Goal: Information Seeking & Learning: Learn about a topic

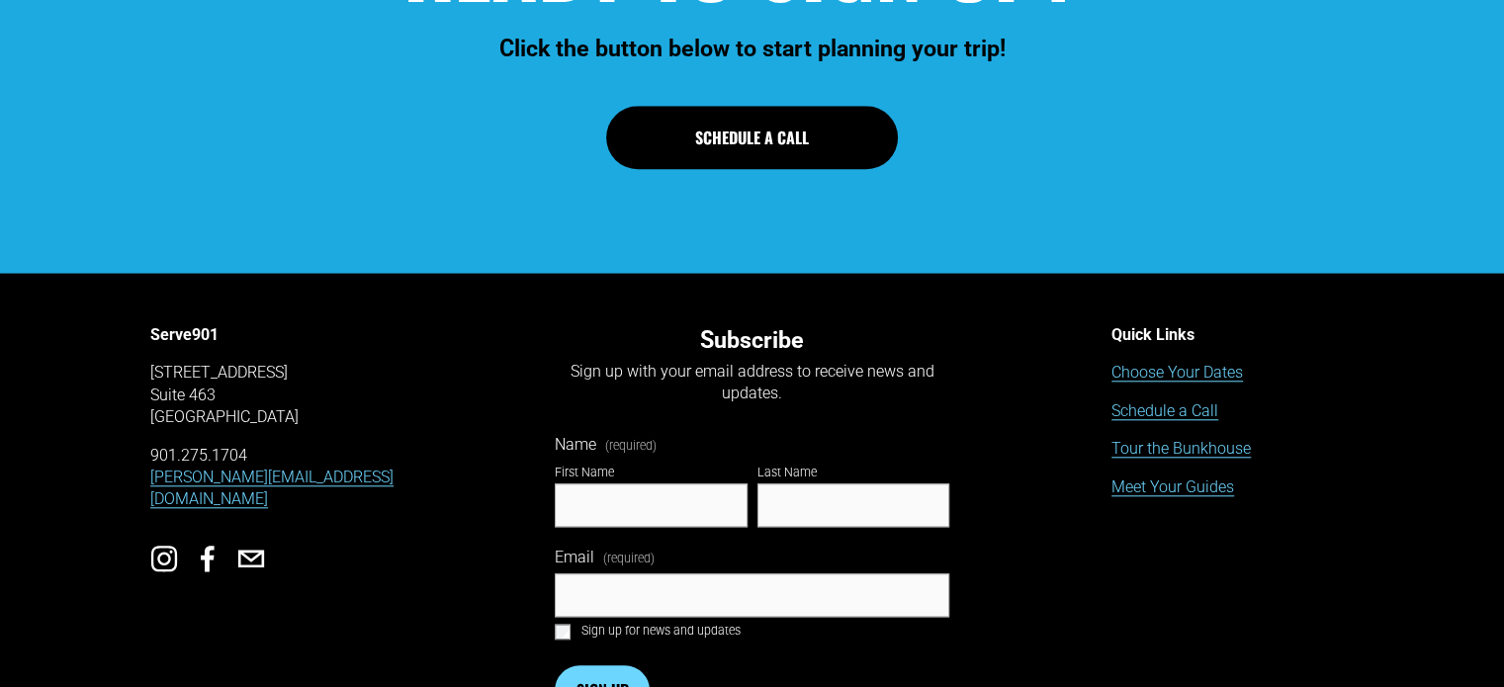
scroll to position [1863, 0]
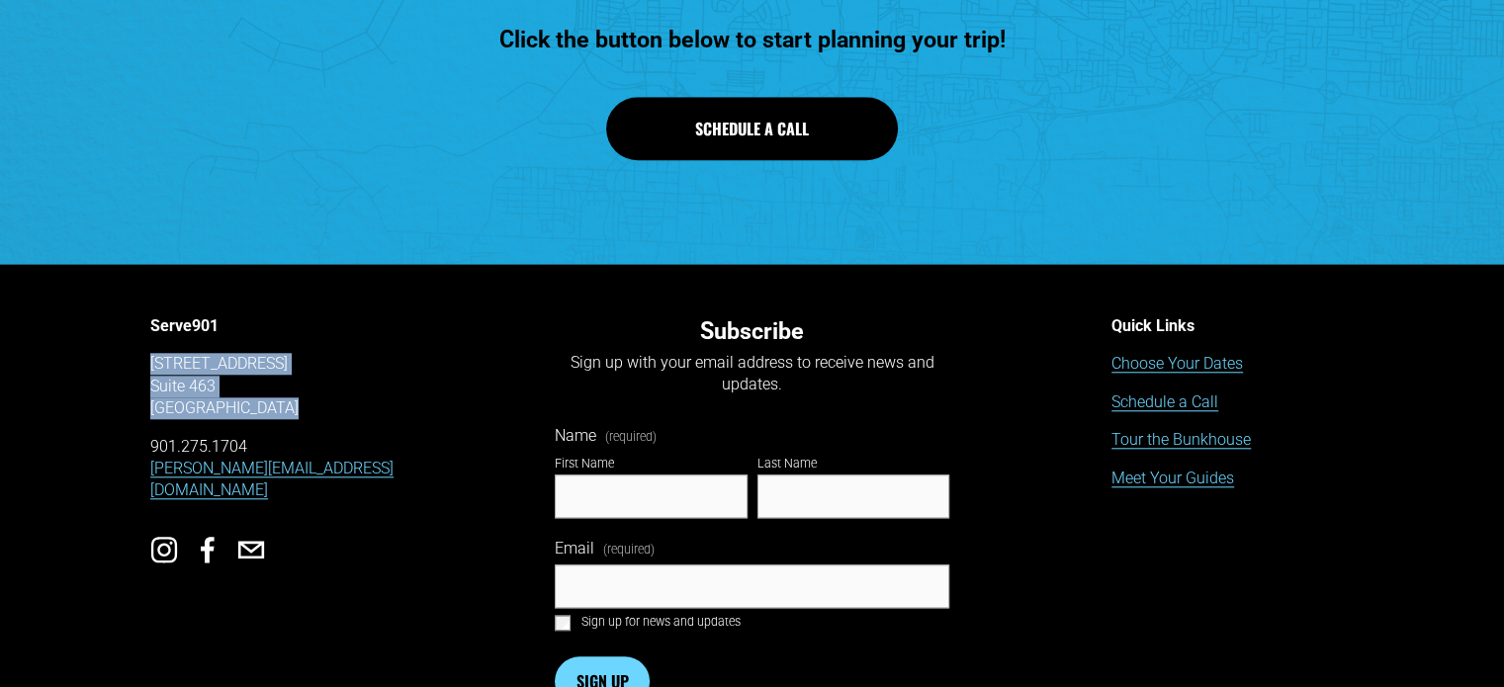
drag, startPoint x: 146, startPoint y: 364, endPoint x: 308, endPoint y: 416, distance: 169.5
click at [308, 416] on div "Serve901 [STREET_ADDRESS] 901.275.1704 [PERSON_NAME][EMAIL_ADDRESS][DOMAIN_NAME…" at bounding box center [752, 530] width 1504 height 503
copy p "[STREET_ADDRESS]"
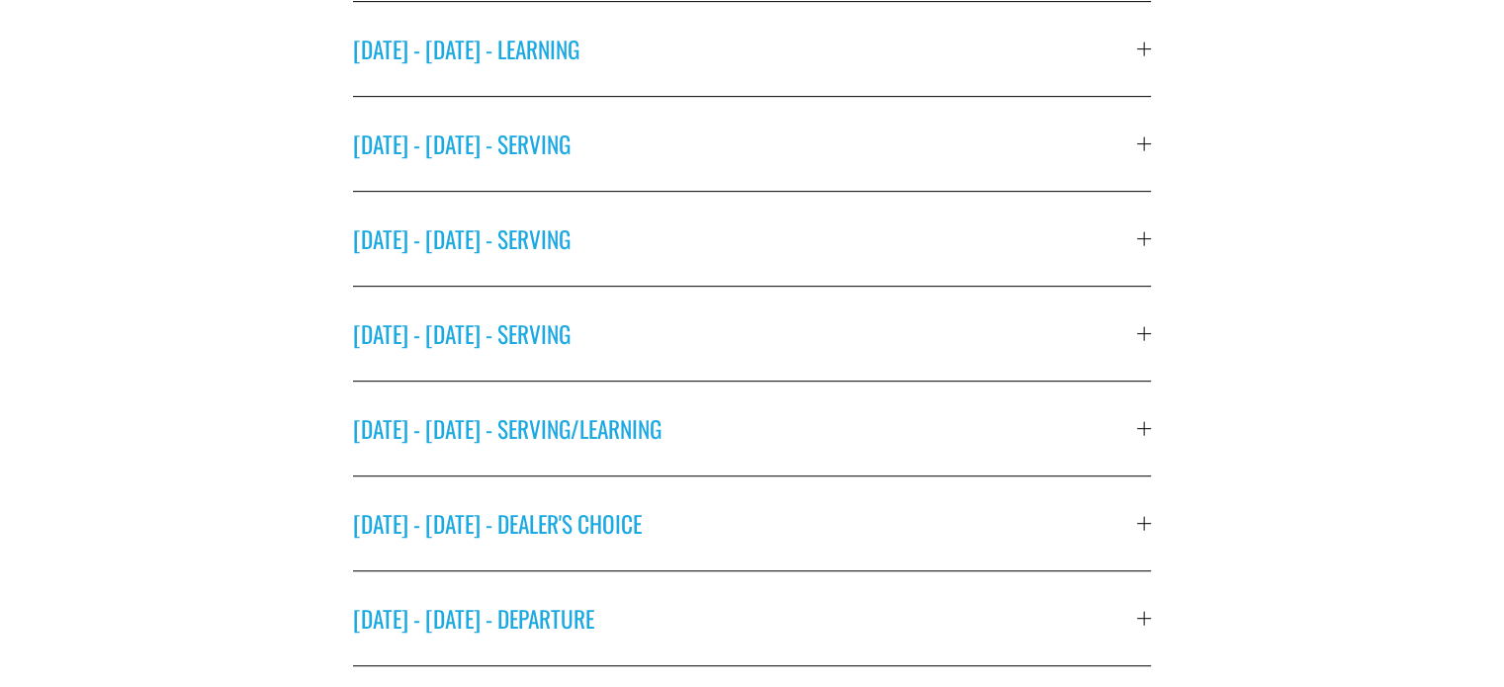
scroll to position [855, 0]
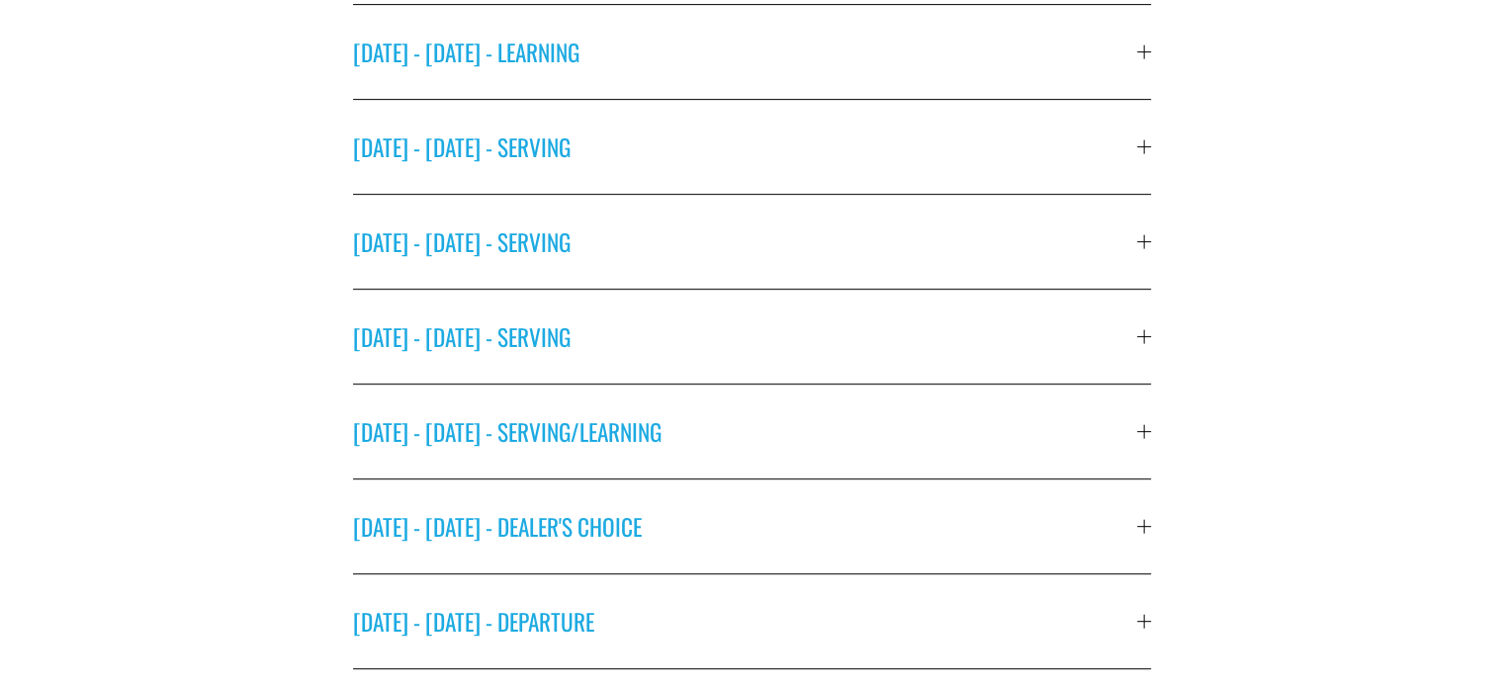
click at [898, 531] on button "[DATE] - [DATE] - DEALER'S CHOICE" at bounding box center [752, 527] width 799 height 94
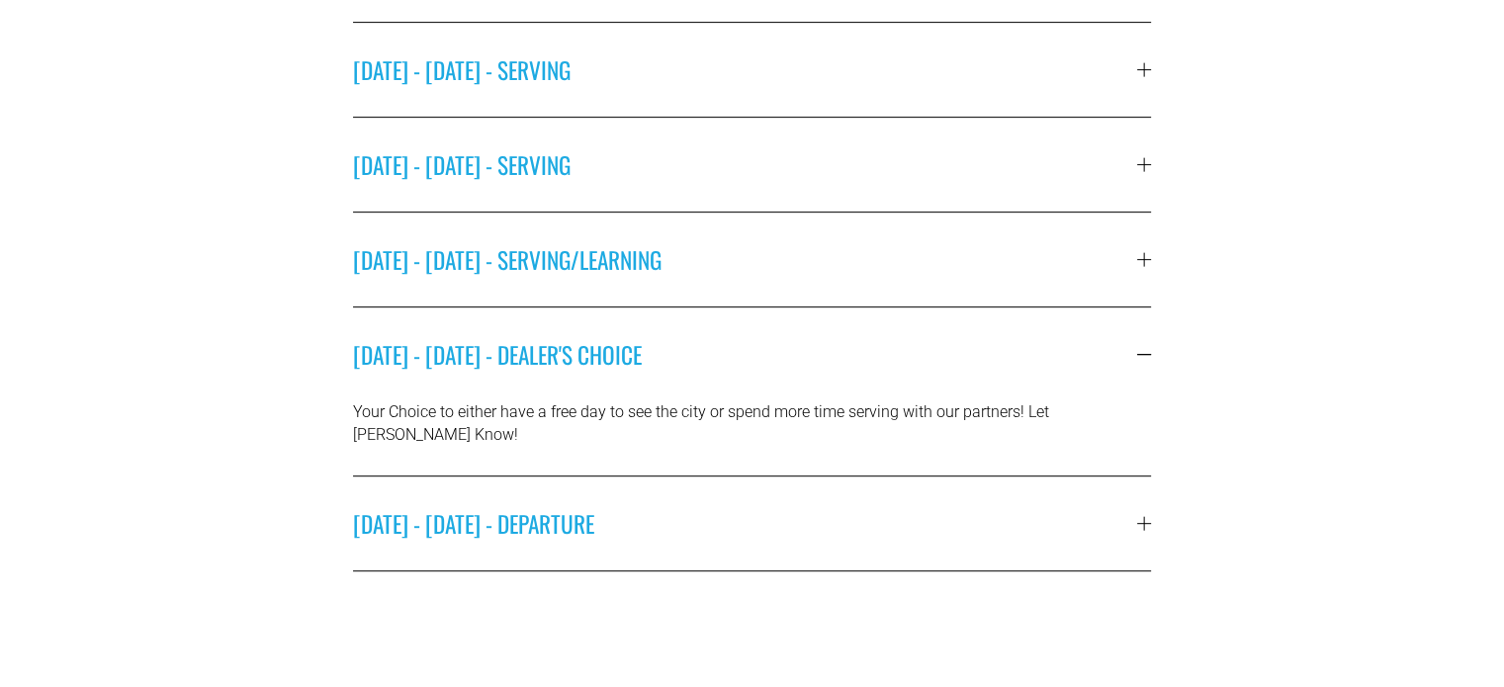
click at [1069, 506] on span "[DATE] - [DATE] - DEPARTURE" at bounding box center [745, 523] width 785 height 35
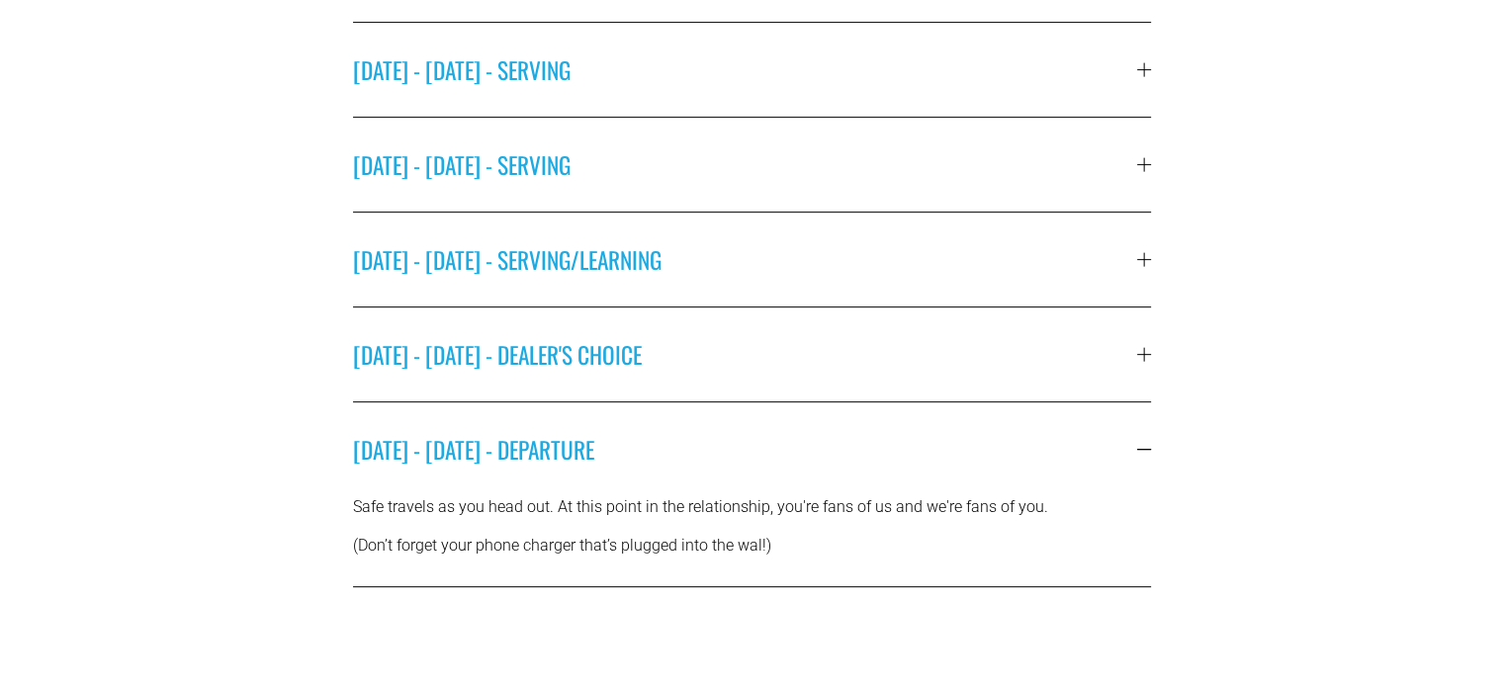
click at [980, 242] on span "[DATE] - [DATE] - SERVING/LEARNING" at bounding box center [745, 259] width 785 height 35
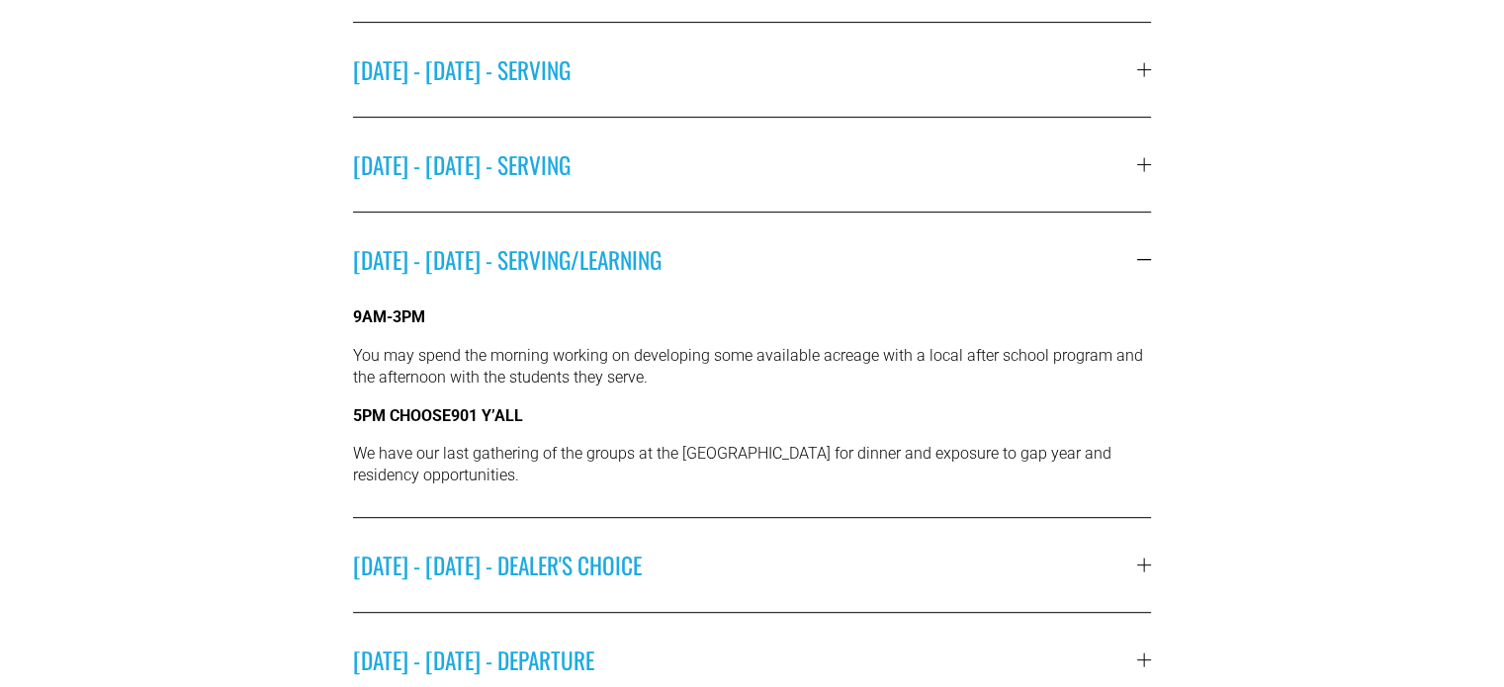
click at [942, 169] on span "[DATE] - [DATE] - SERVING" at bounding box center [745, 164] width 785 height 35
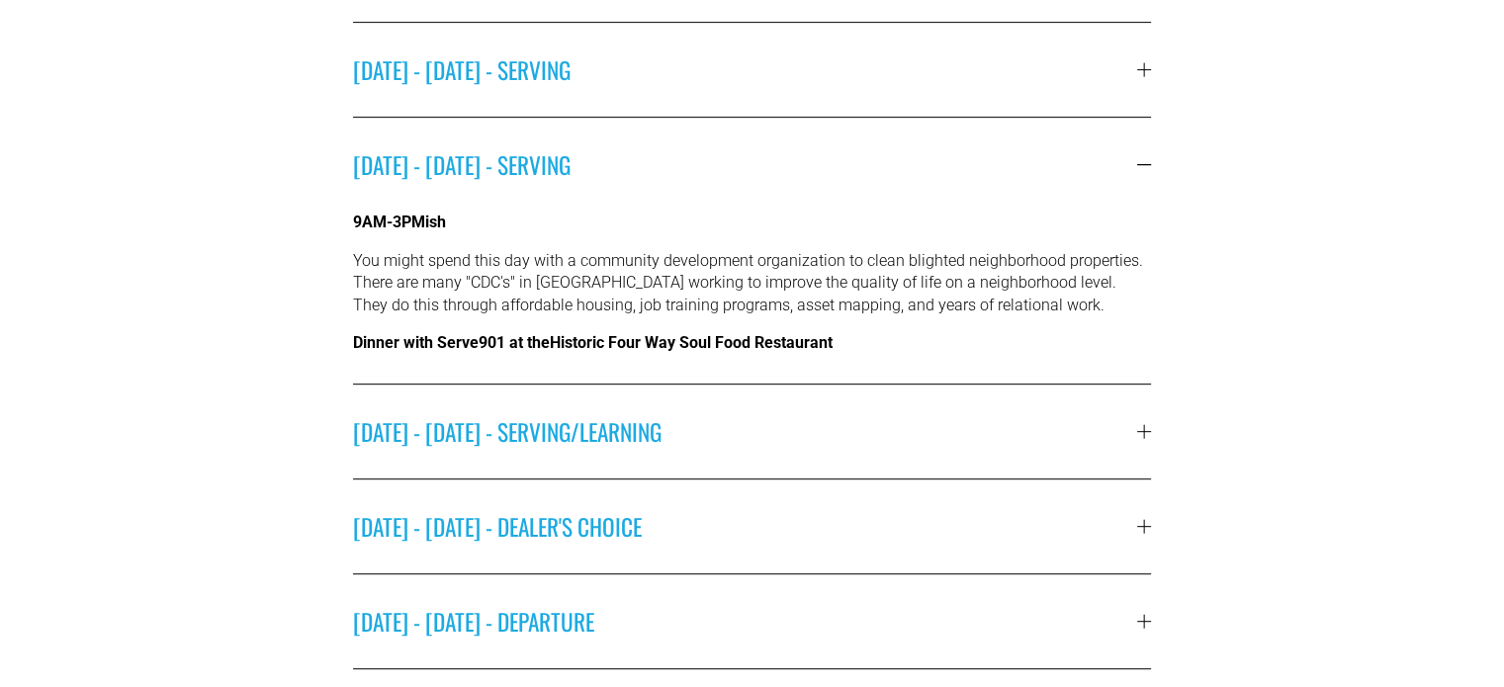
click at [765, 424] on span "[DATE] - [DATE] - SERVING/LEARNING" at bounding box center [745, 431] width 785 height 35
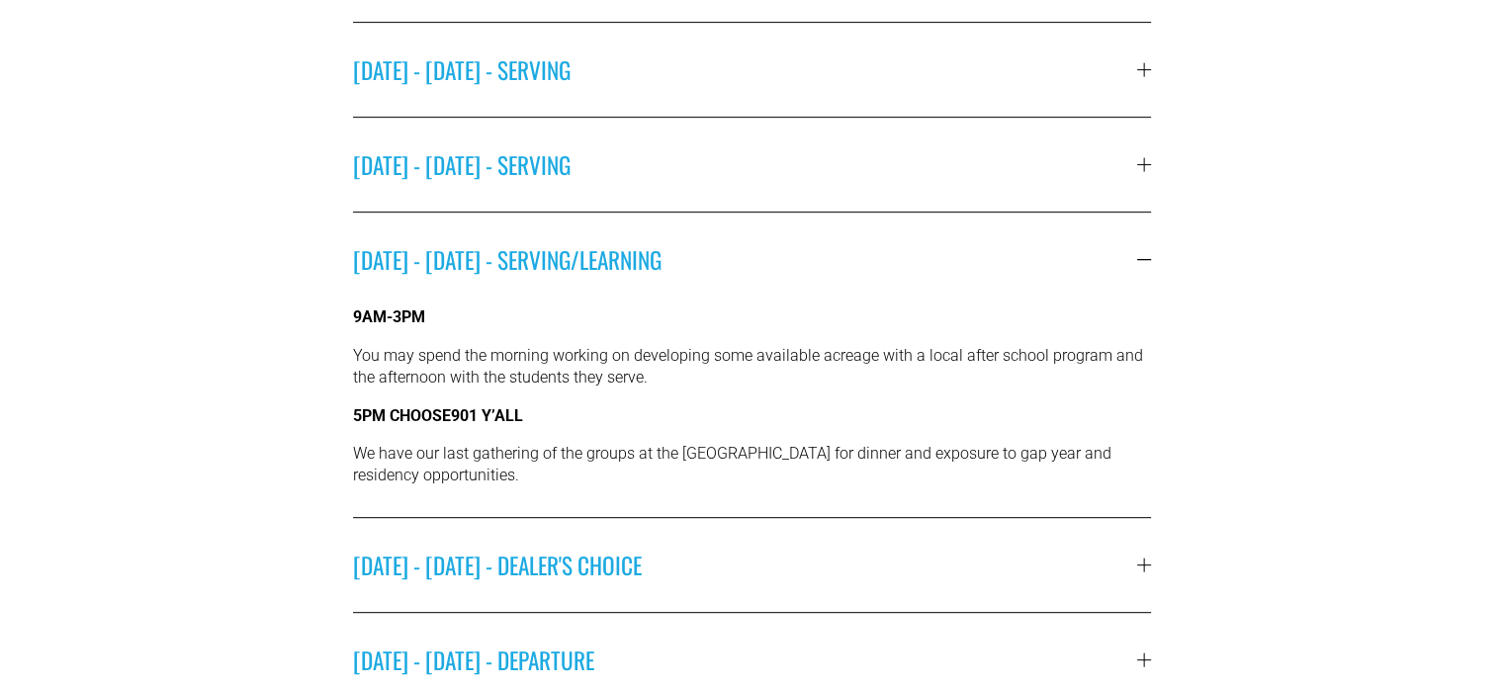
click at [757, 166] on span "[DATE] - [DATE] - SERVING" at bounding box center [745, 164] width 785 height 35
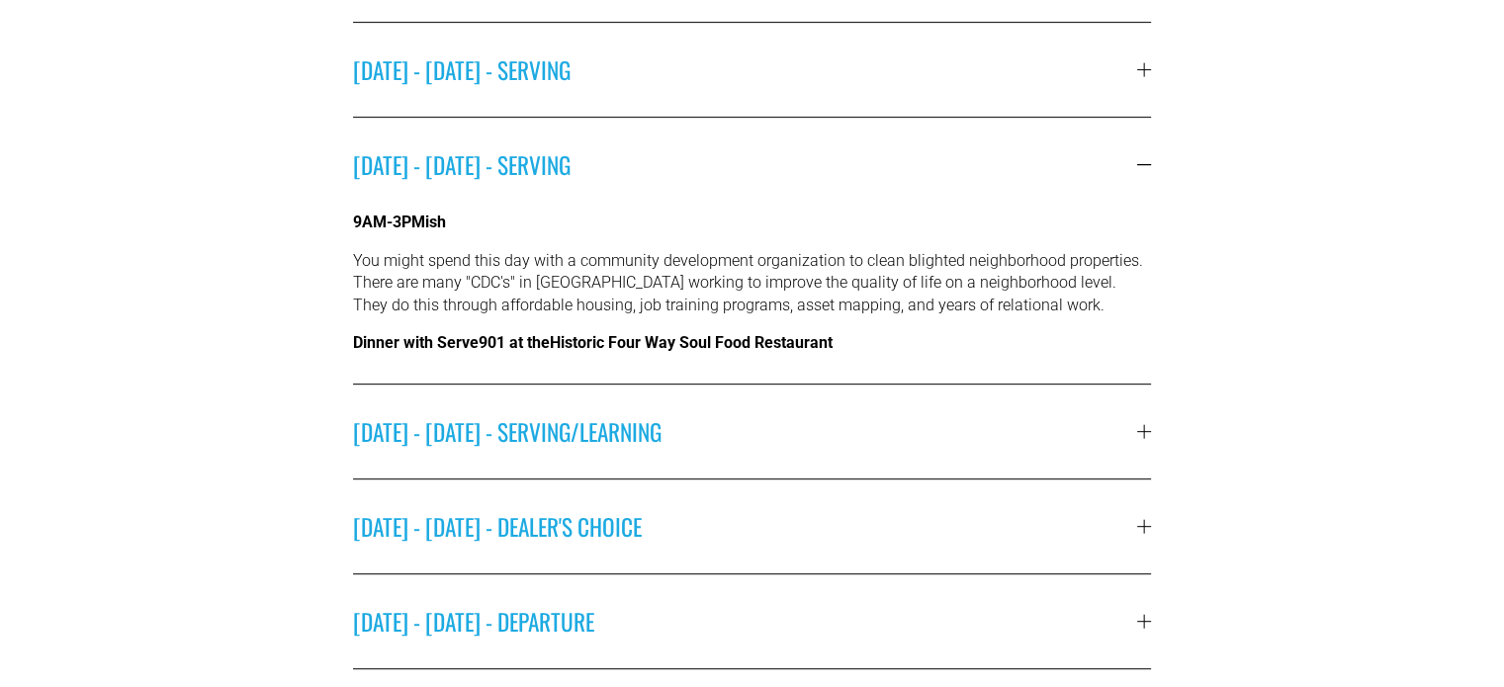
click at [709, 70] on span "[DATE] - [DATE] - SERVING" at bounding box center [745, 69] width 785 height 35
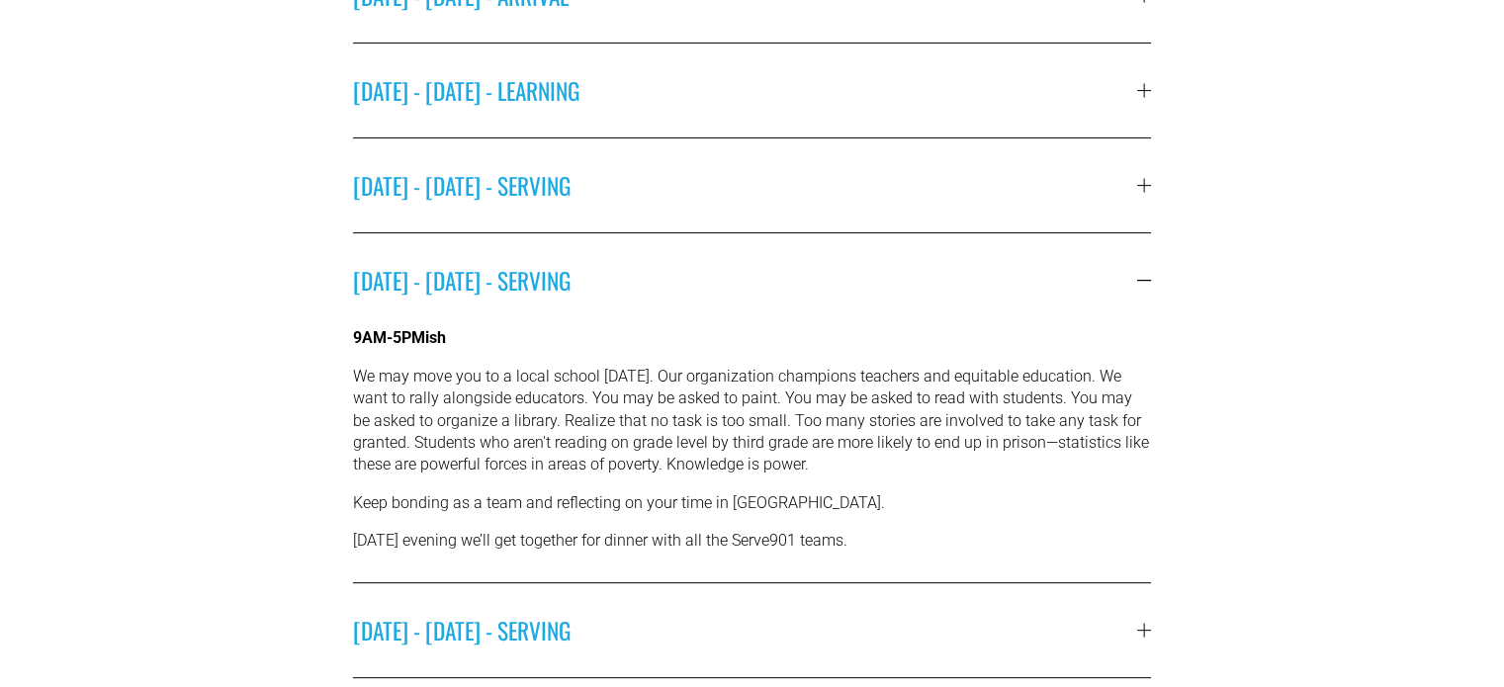
scroll to position [632, 0]
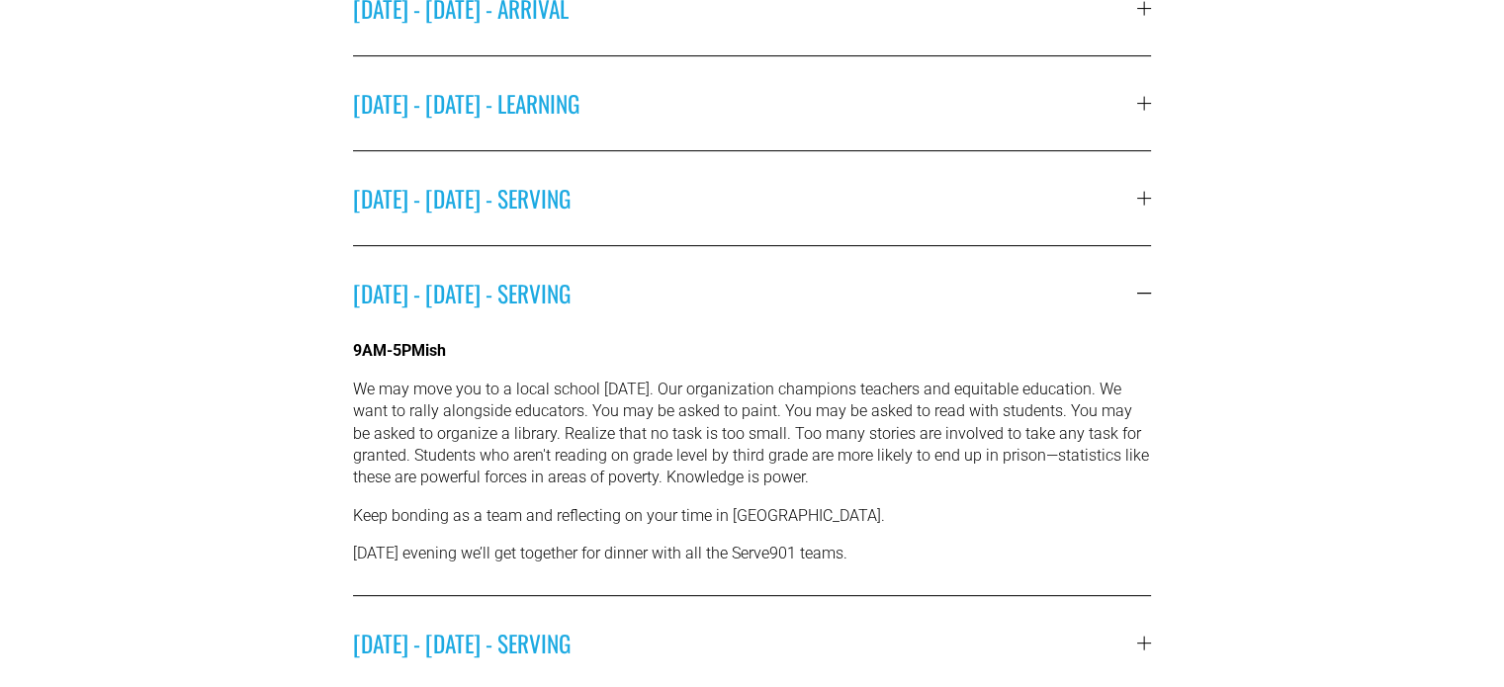
click at [829, 170] on button "[DATE] - [DATE] - SERVING" at bounding box center [752, 198] width 799 height 94
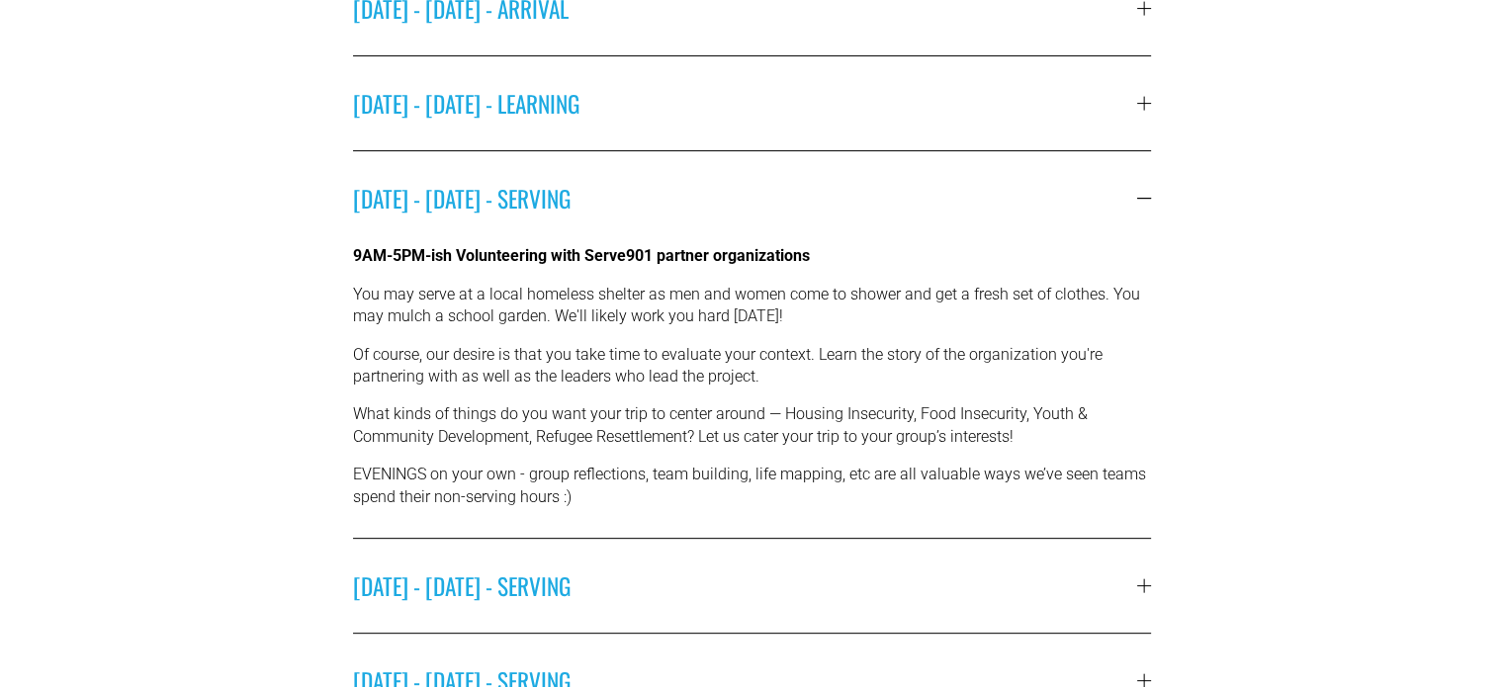
click at [839, 119] on button "[DATE] - [DATE] - LEARNING" at bounding box center [752, 103] width 799 height 94
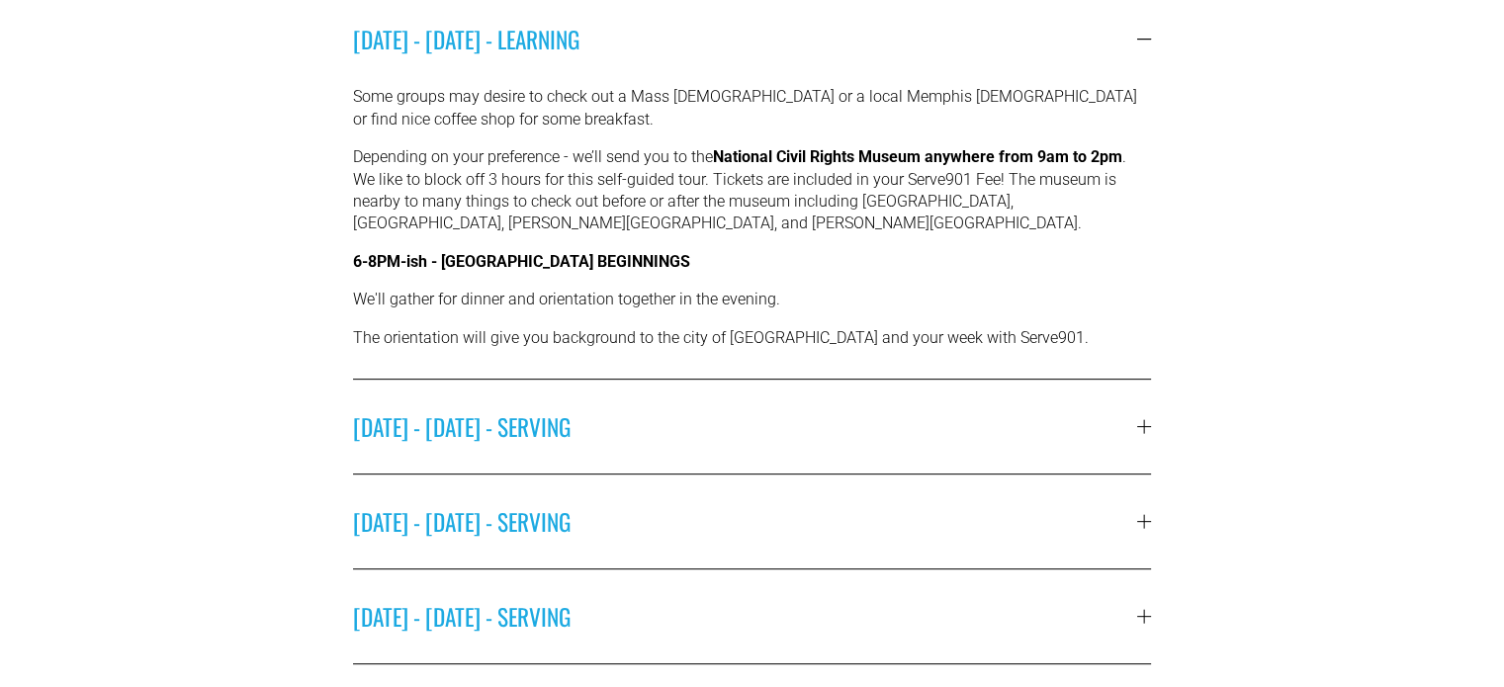
scroll to position [696, 0]
click at [972, 427] on span "[DATE] - [DATE] - SERVING" at bounding box center [745, 426] width 785 height 35
